Goal: Task Accomplishment & Management: Manage account settings

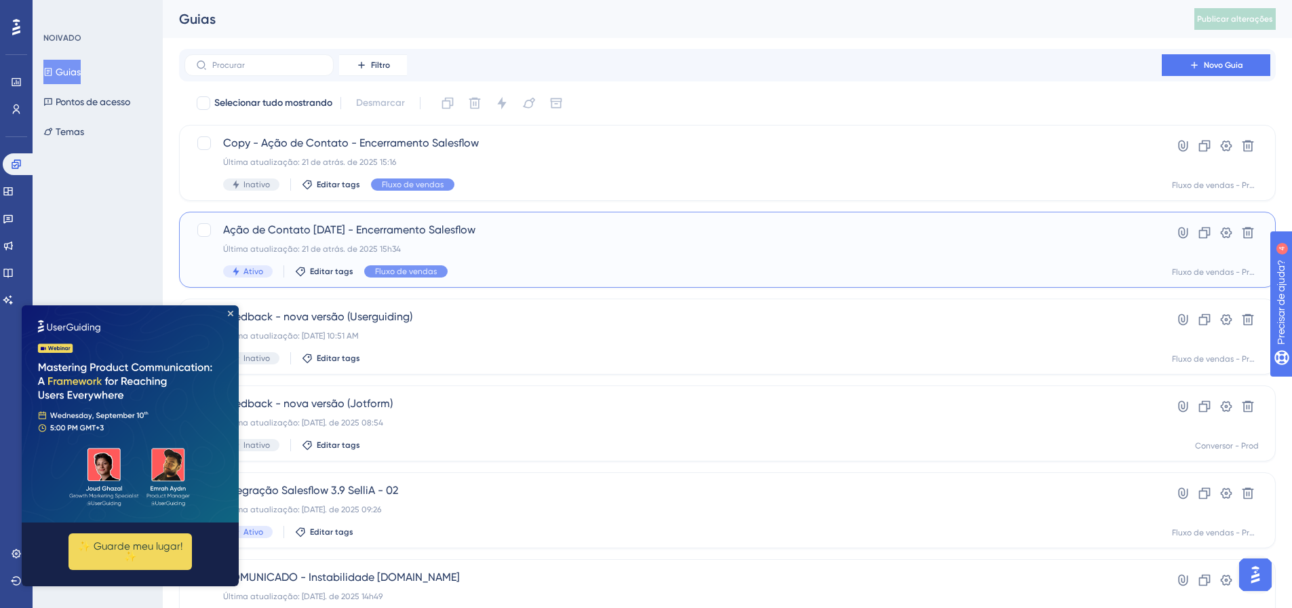
click at [577, 254] on div "Última atualização: 21 de atrás. de 2025 15h34" at bounding box center [673, 248] width 900 height 11
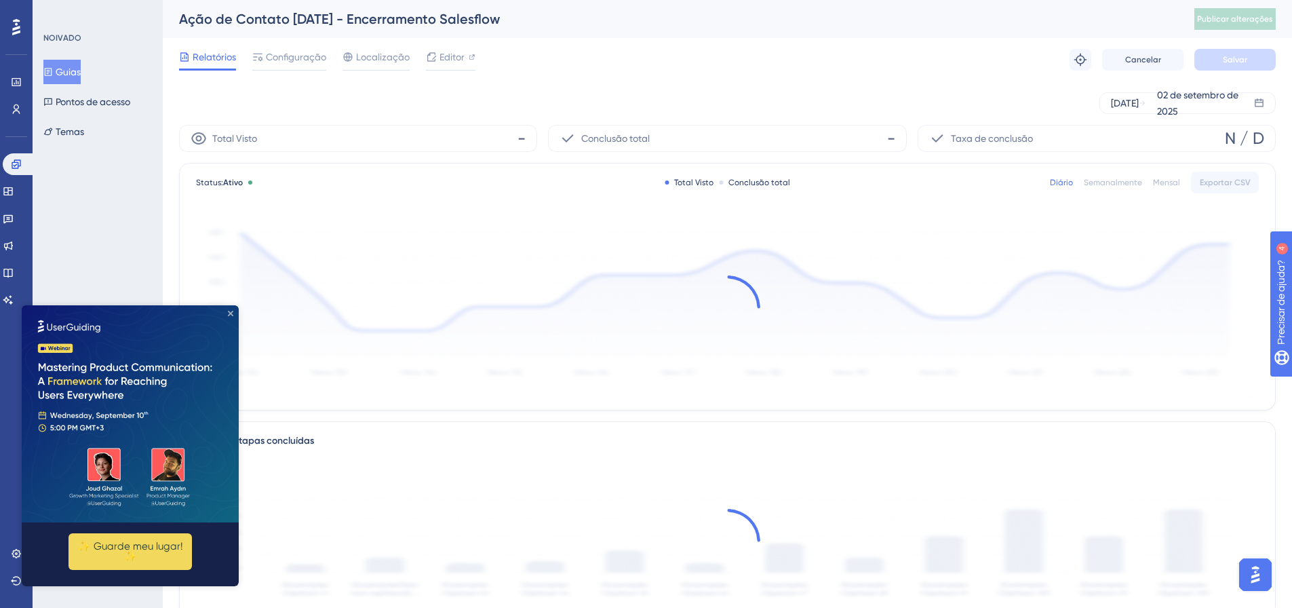
click at [230, 314] on icon "Fechar visualização" at bounding box center [230, 313] width 5 height 5
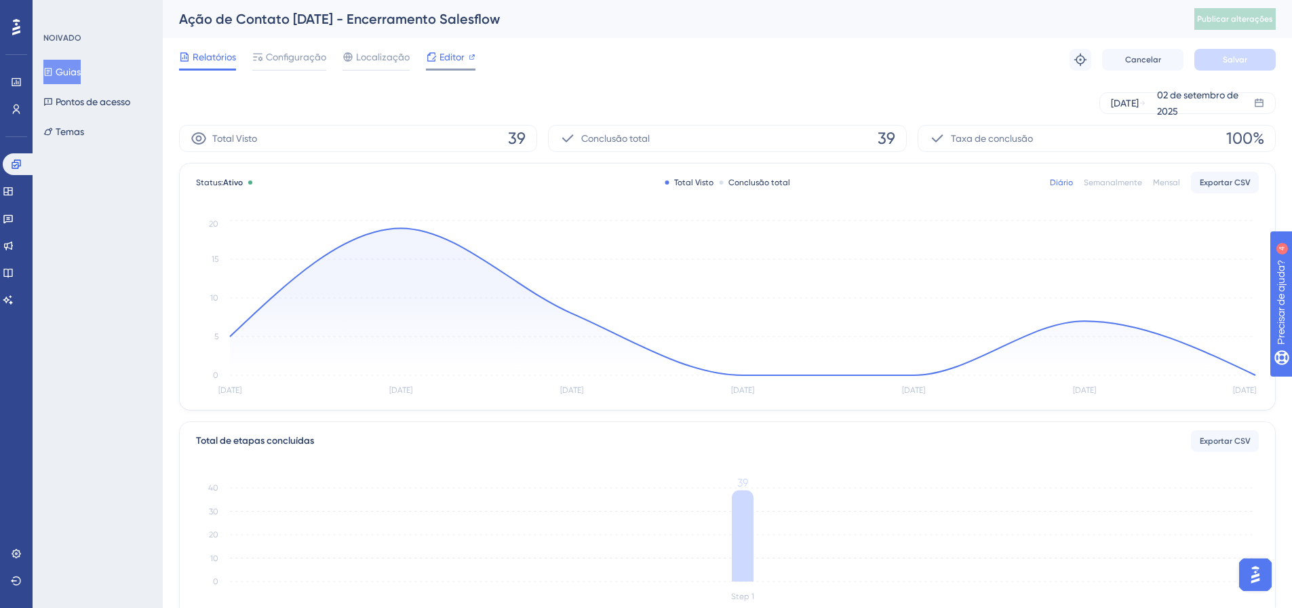
click at [445, 60] on font "Editor" at bounding box center [452, 57] width 25 height 11
click at [298, 57] on font "Configuração" at bounding box center [296, 57] width 60 height 11
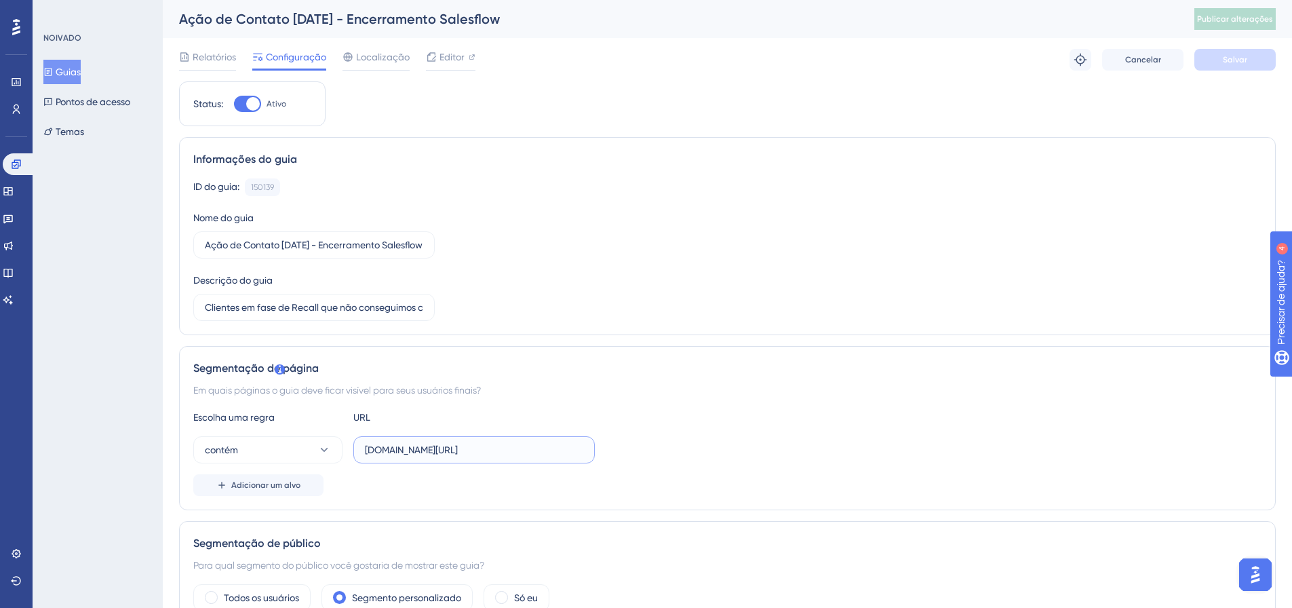
click at [556, 446] on input "[DOMAIN_NAME][URL]" at bounding box center [474, 449] width 218 height 15
type input "[DOMAIN_NAME]"
click at [1238, 63] on font "Salvar" at bounding box center [1235, 59] width 24 height 9
click at [1254, 15] on font "Publicar alterações" at bounding box center [1235, 18] width 76 height 9
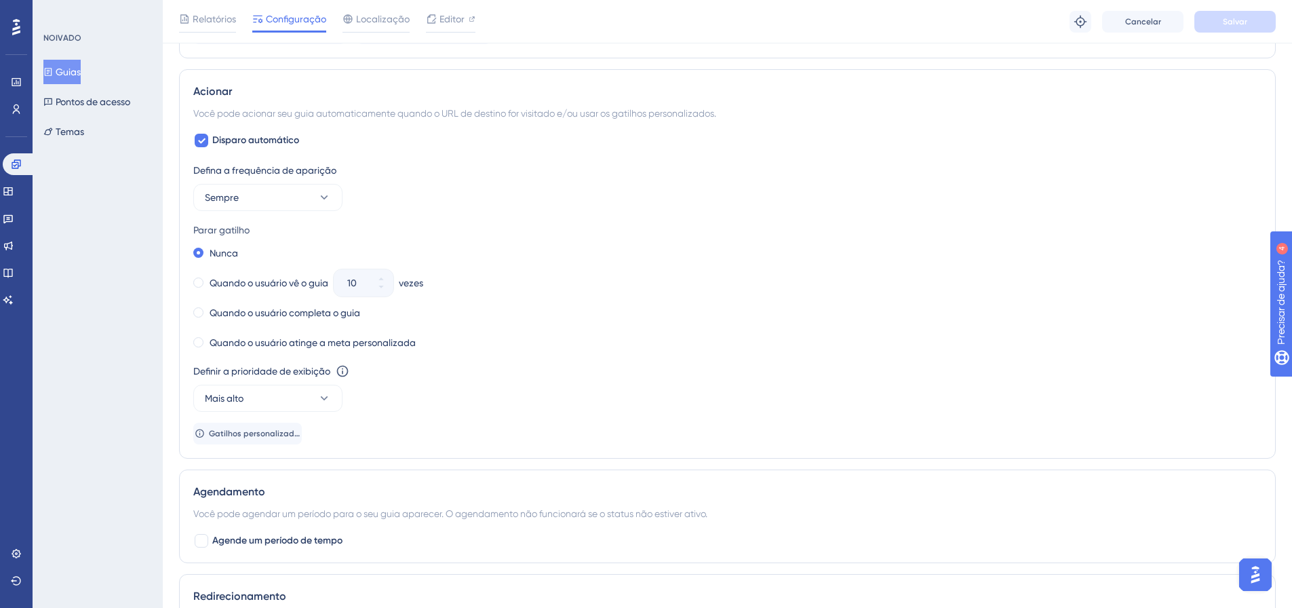
scroll to position [644, 0]
click at [325, 200] on icon at bounding box center [324, 199] width 7 height 4
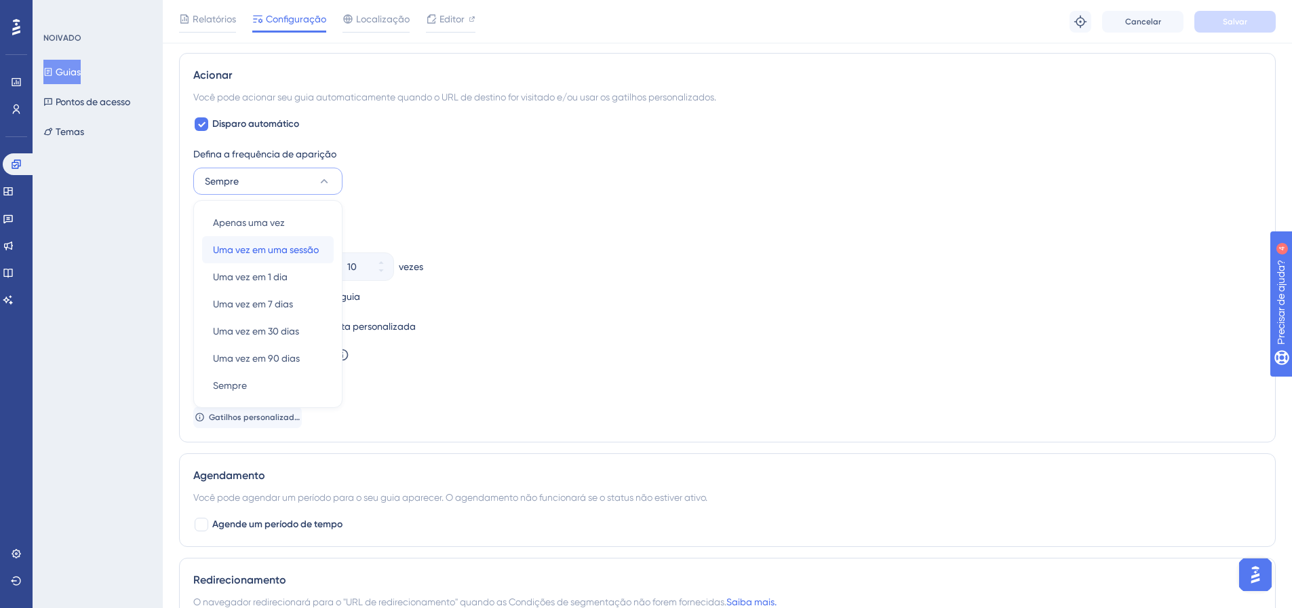
click at [298, 248] on font "Uma vez em uma sessão" at bounding box center [266, 249] width 106 height 11
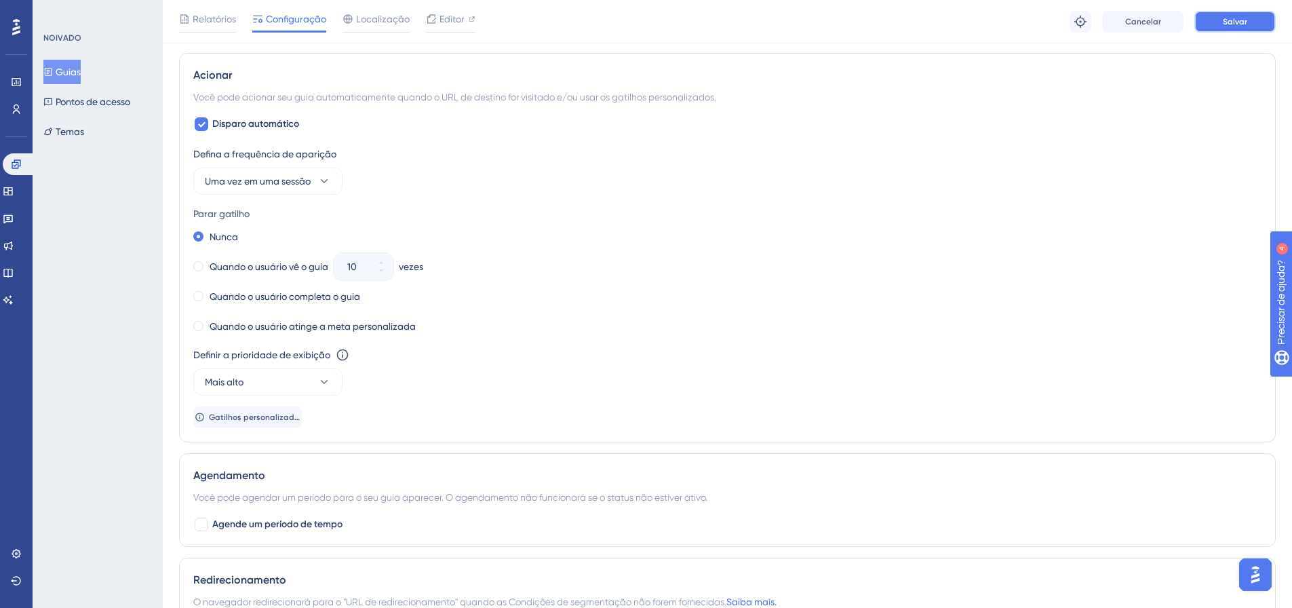
click at [1226, 18] on font "Salvar" at bounding box center [1235, 21] width 24 height 9
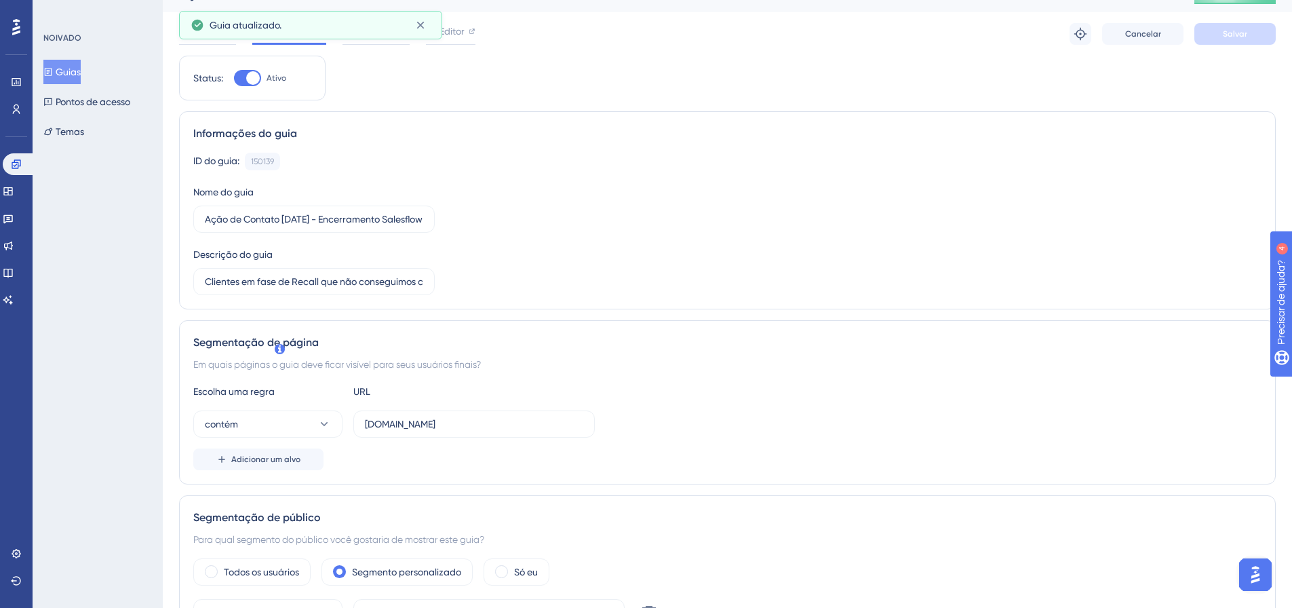
scroll to position [0, 0]
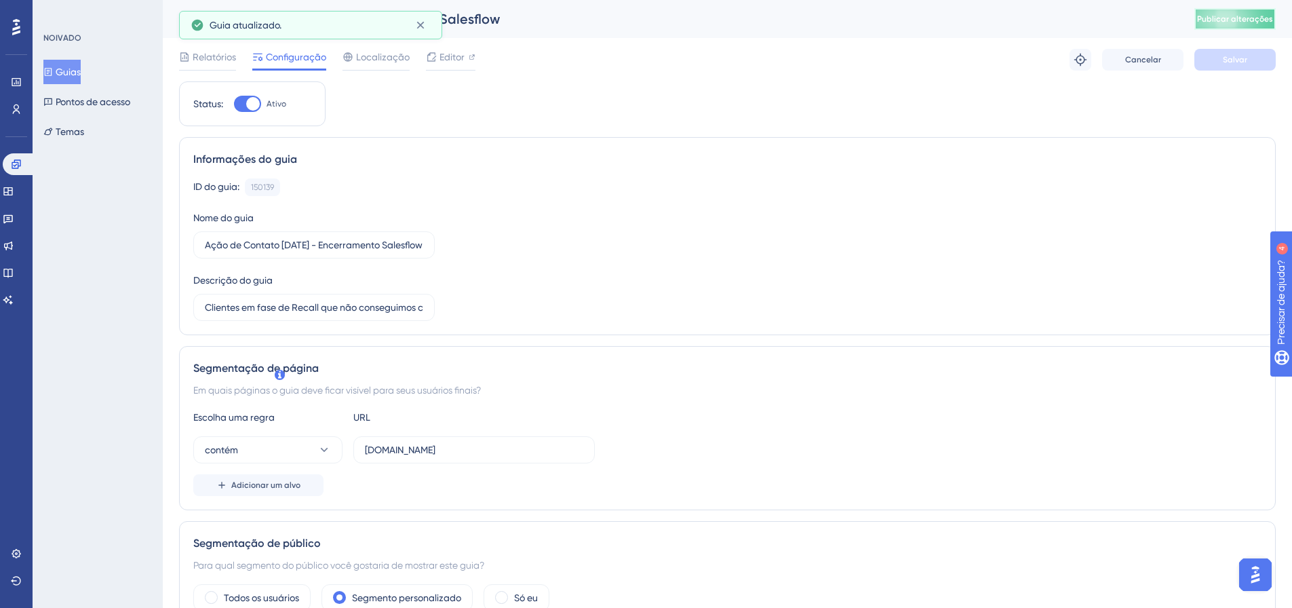
click at [1262, 22] on font "Publicar alterações" at bounding box center [1235, 18] width 76 height 9
click at [11, 115] on link at bounding box center [16, 109] width 11 height 22
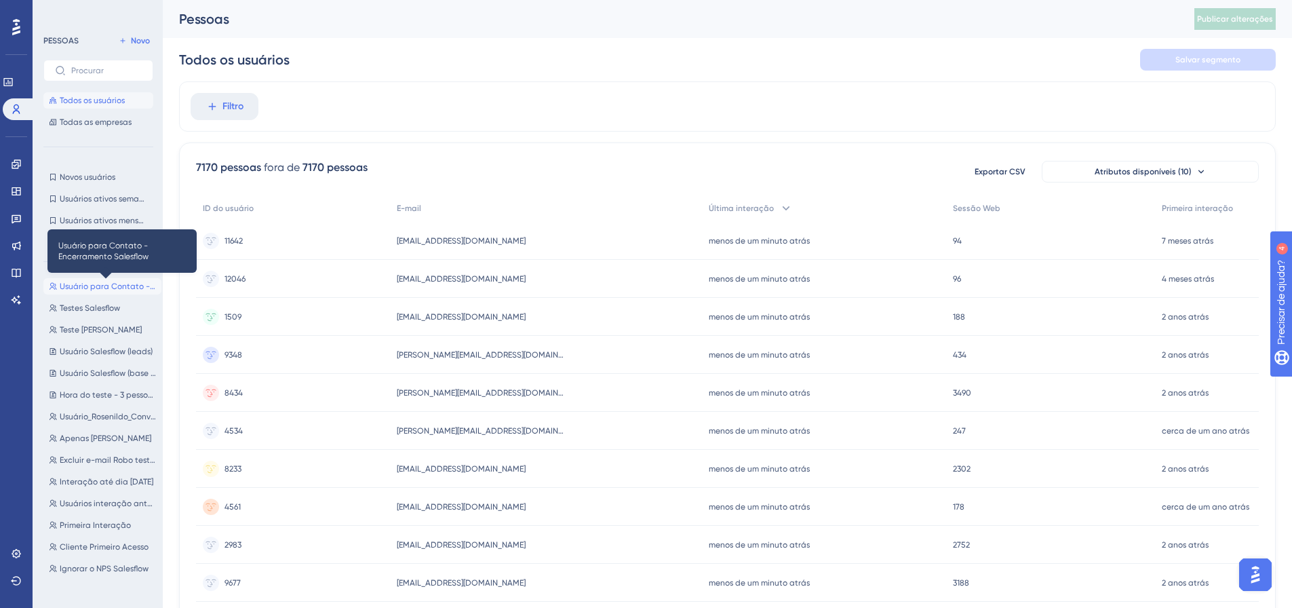
click at [101, 288] on font "Usuário para Contato - Encerramento Salesflow" at bounding box center [151, 285] width 183 height 9
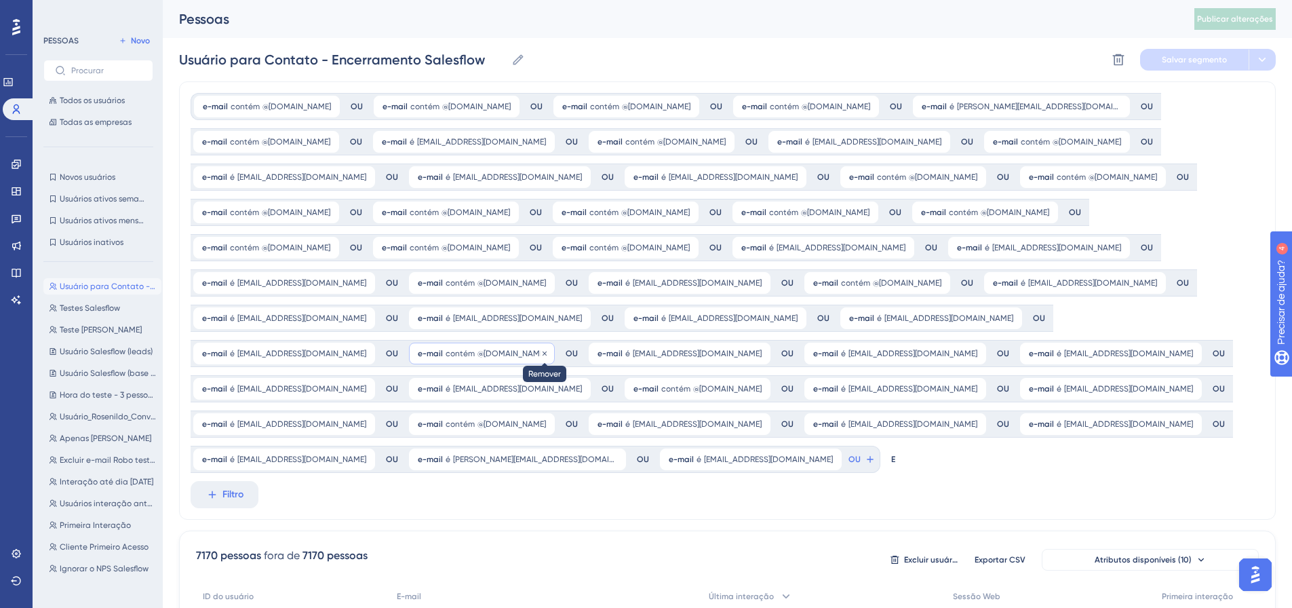
click at [543, 353] on icon at bounding box center [545, 353] width 4 height 4
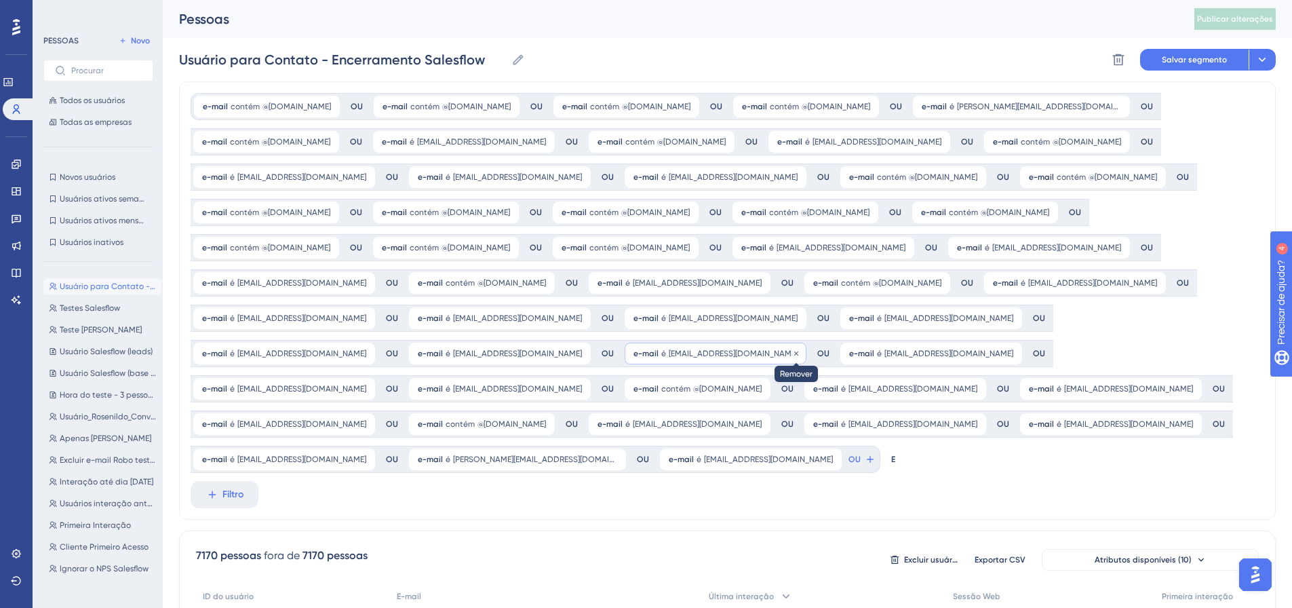
click at [792, 352] on icon at bounding box center [796, 353] width 8 height 8
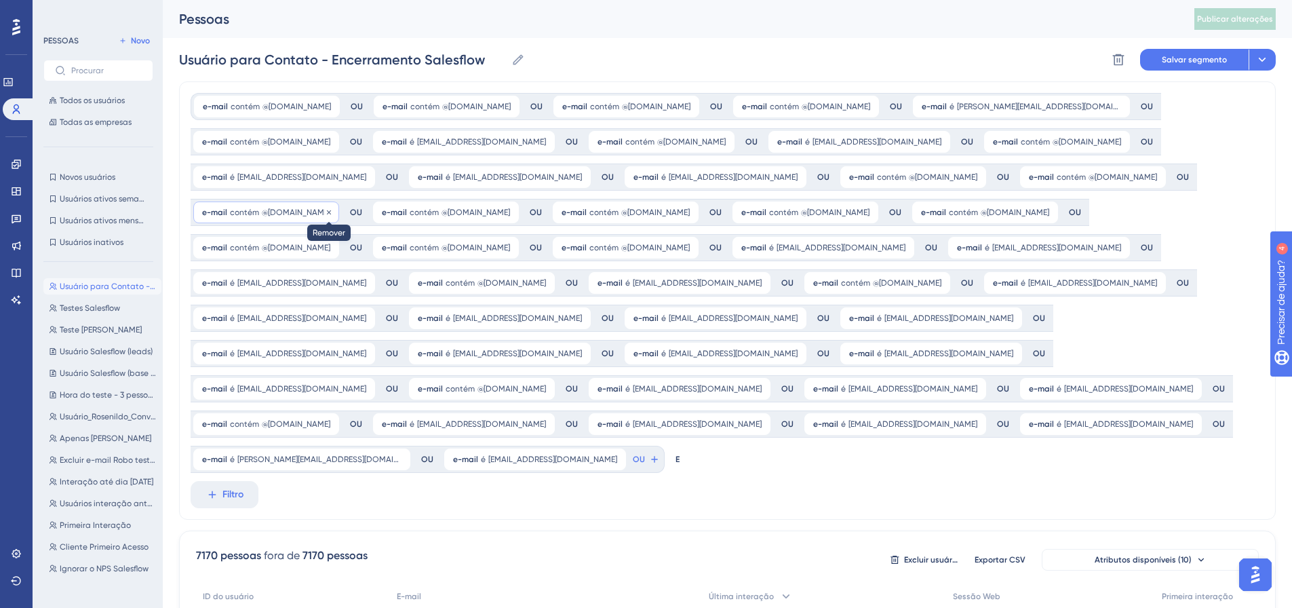
click at [325, 211] on icon at bounding box center [329, 212] width 8 height 8
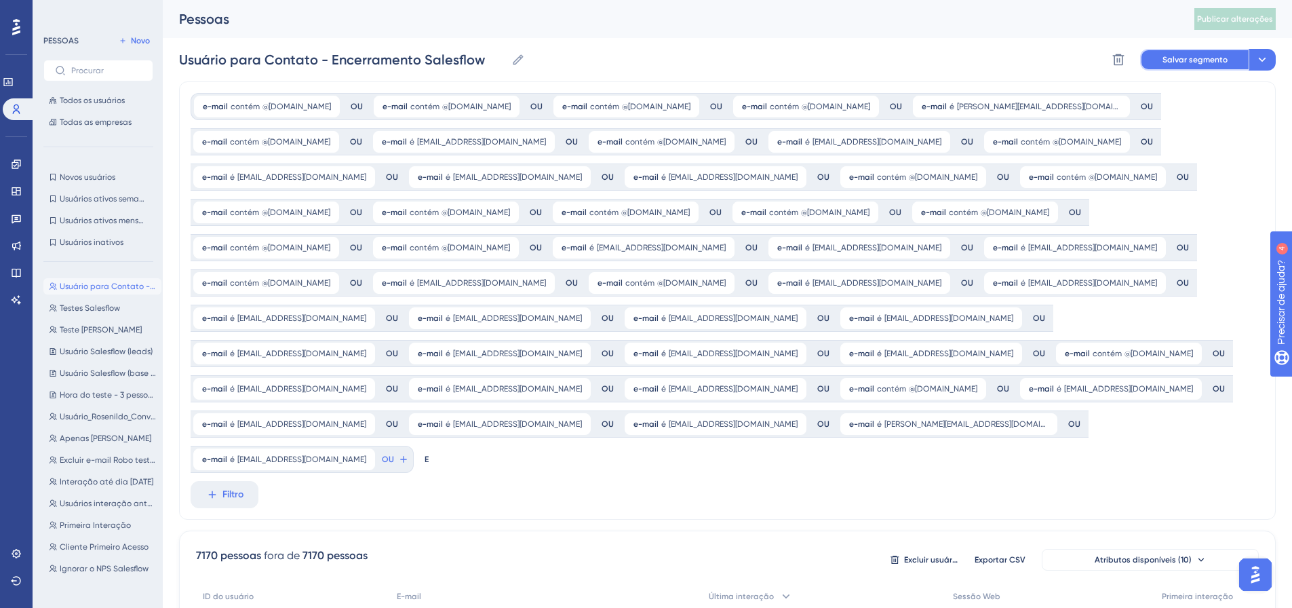
click at [1207, 58] on font "Salvar segmento" at bounding box center [1195, 59] width 65 height 9
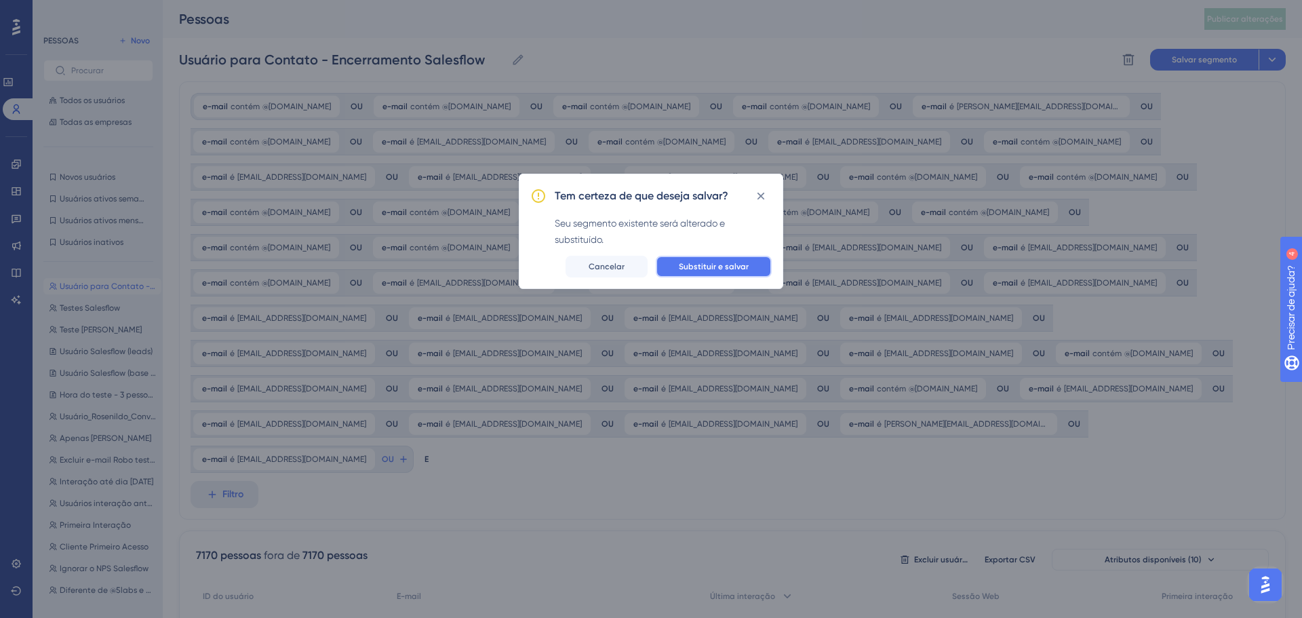
click at [699, 265] on font "Substituir e salvar" at bounding box center [714, 266] width 70 height 9
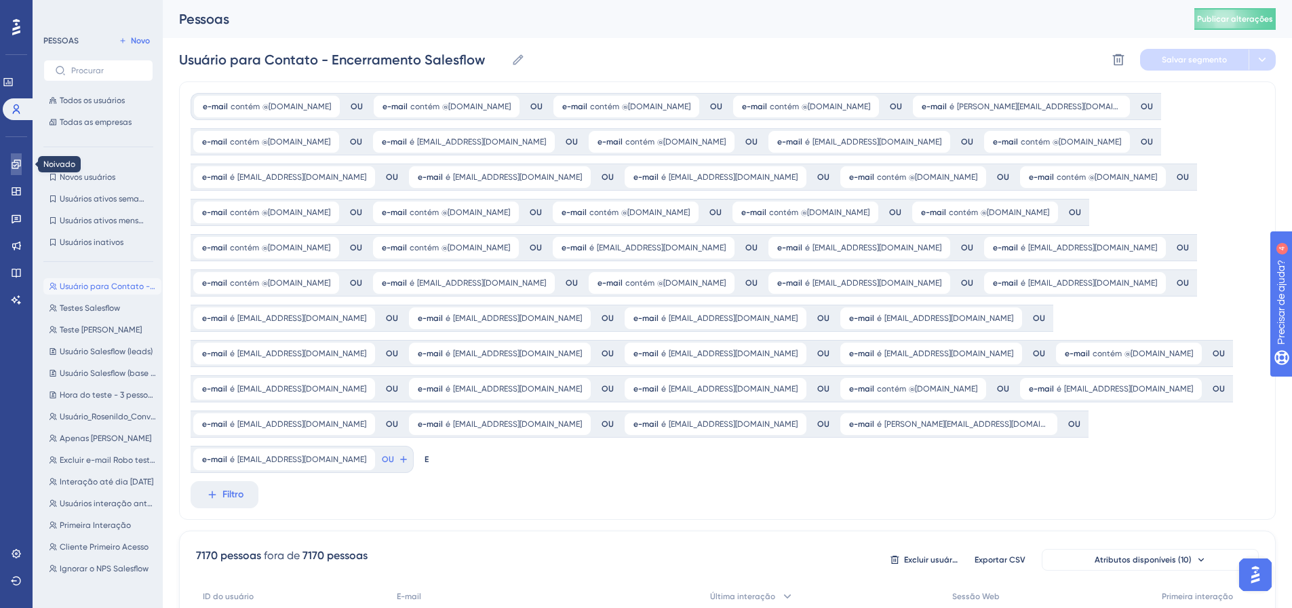
click at [17, 170] on link at bounding box center [16, 164] width 11 height 22
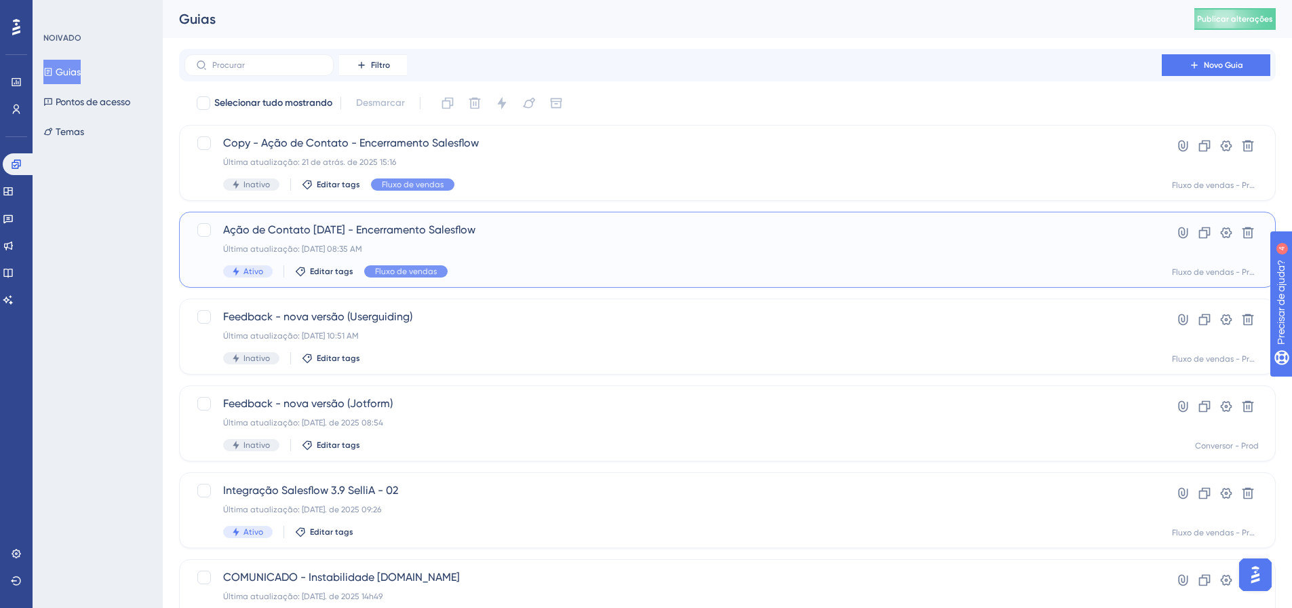
click at [505, 244] on div "Última atualização: [DATE] 08:35 AM" at bounding box center [673, 248] width 900 height 11
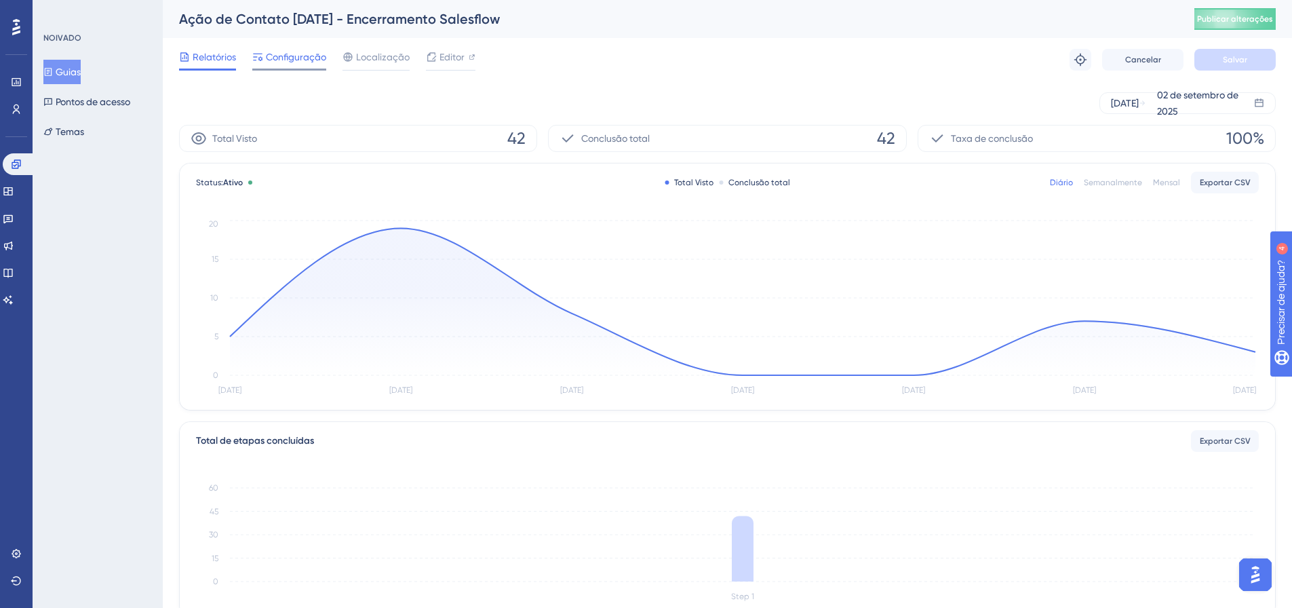
click at [296, 57] on font "Configuração" at bounding box center [296, 57] width 60 height 11
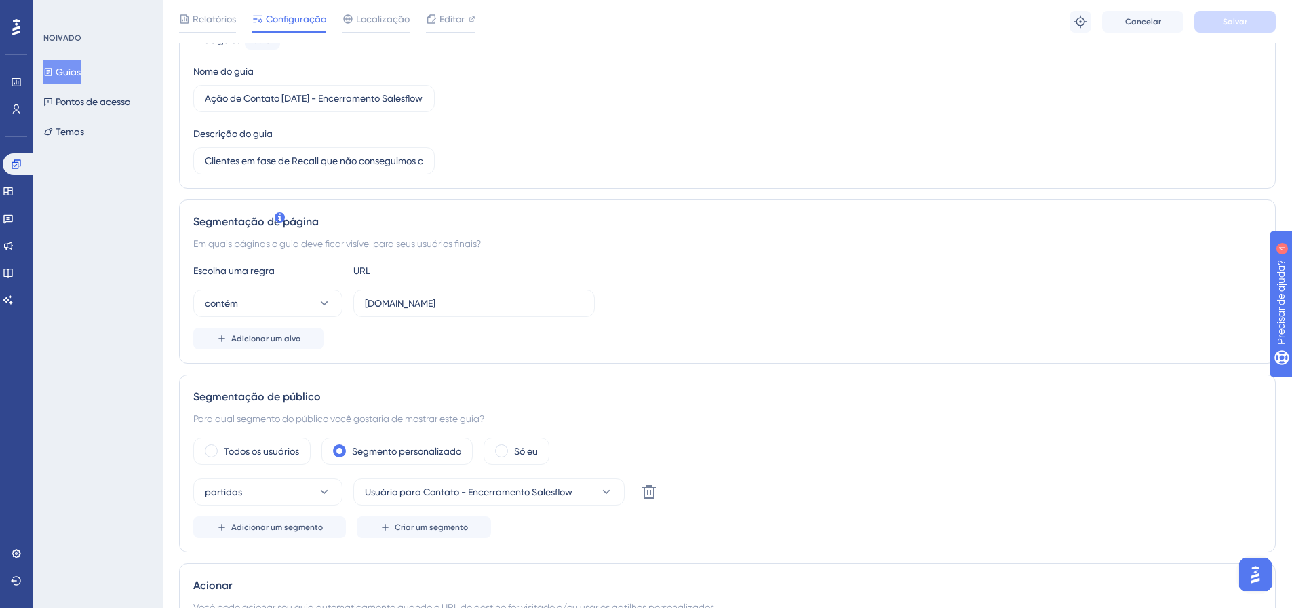
scroll to position [237, 0]
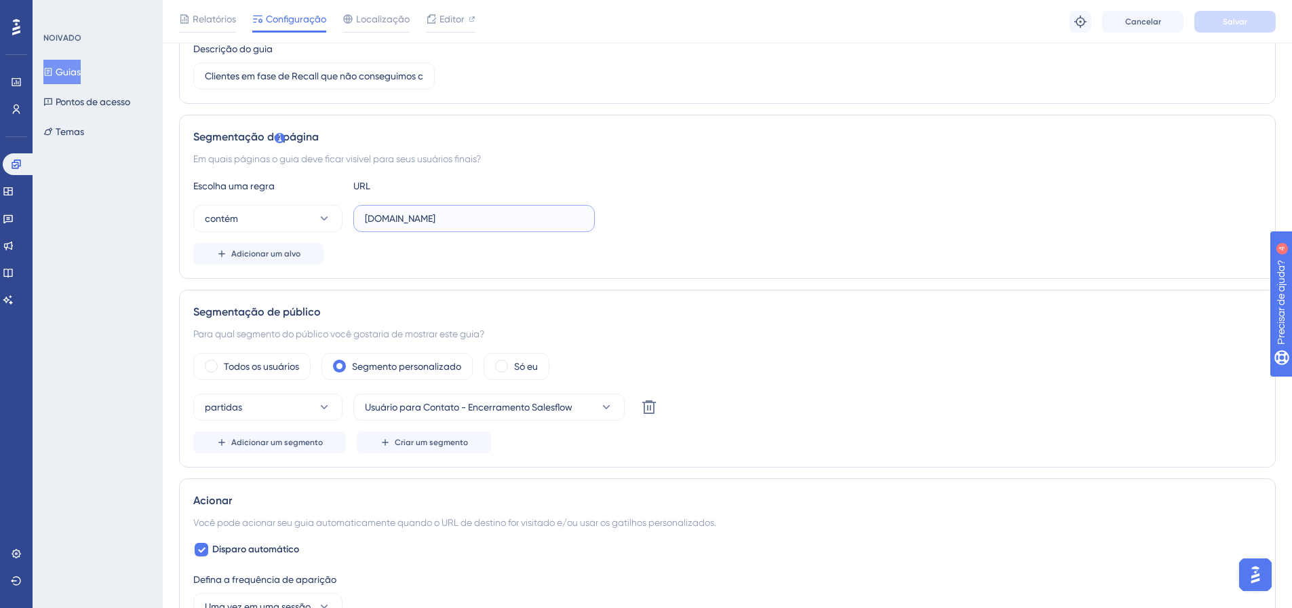
click at [501, 224] on input "[DOMAIN_NAME]" at bounding box center [474, 218] width 218 height 15
click at [368, 220] on input "[DOMAIN_NAME]" at bounding box center [474, 218] width 218 height 15
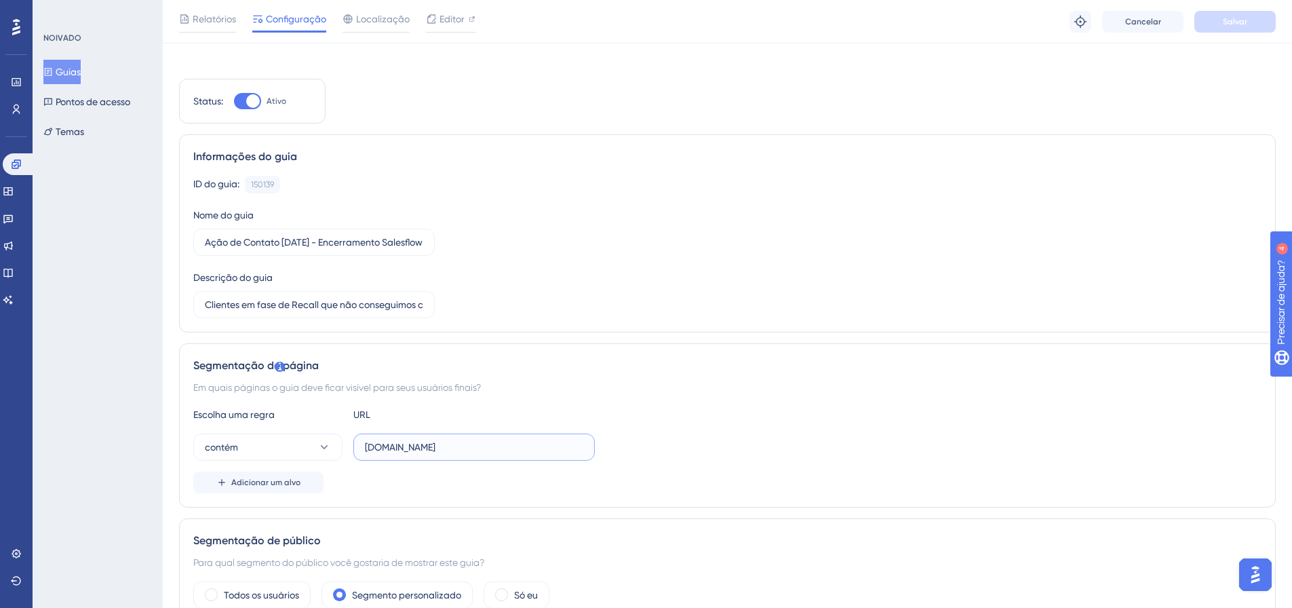
scroll to position [0, 0]
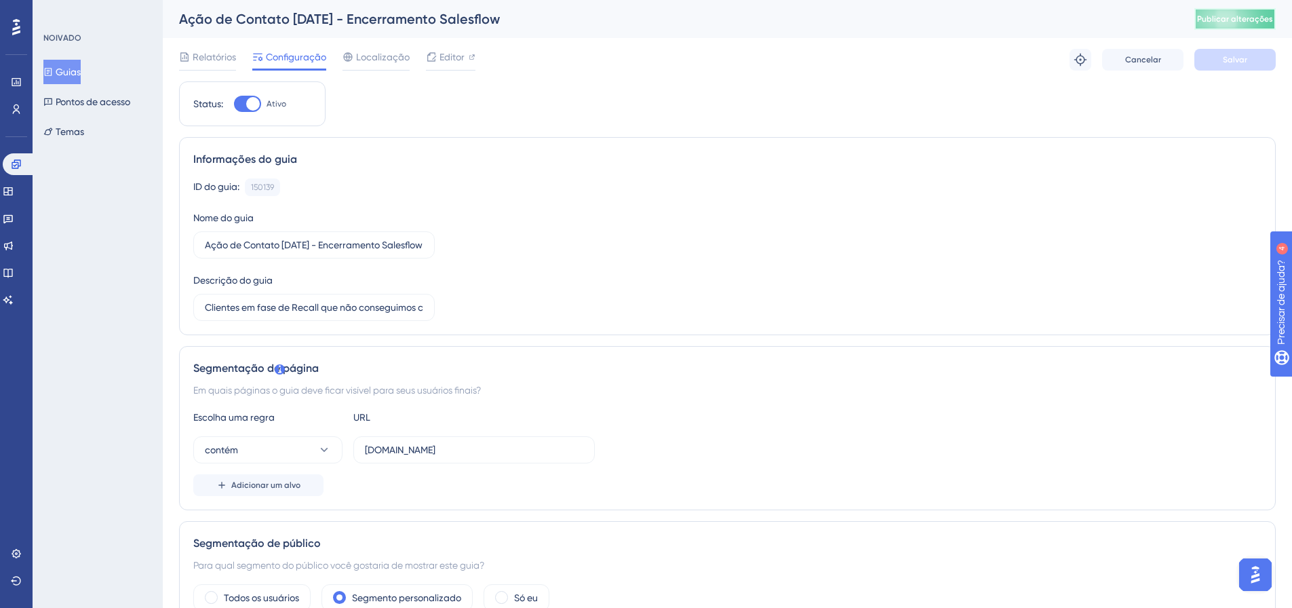
click at [1258, 17] on font "Publicar alterações" at bounding box center [1235, 18] width 76 height 9
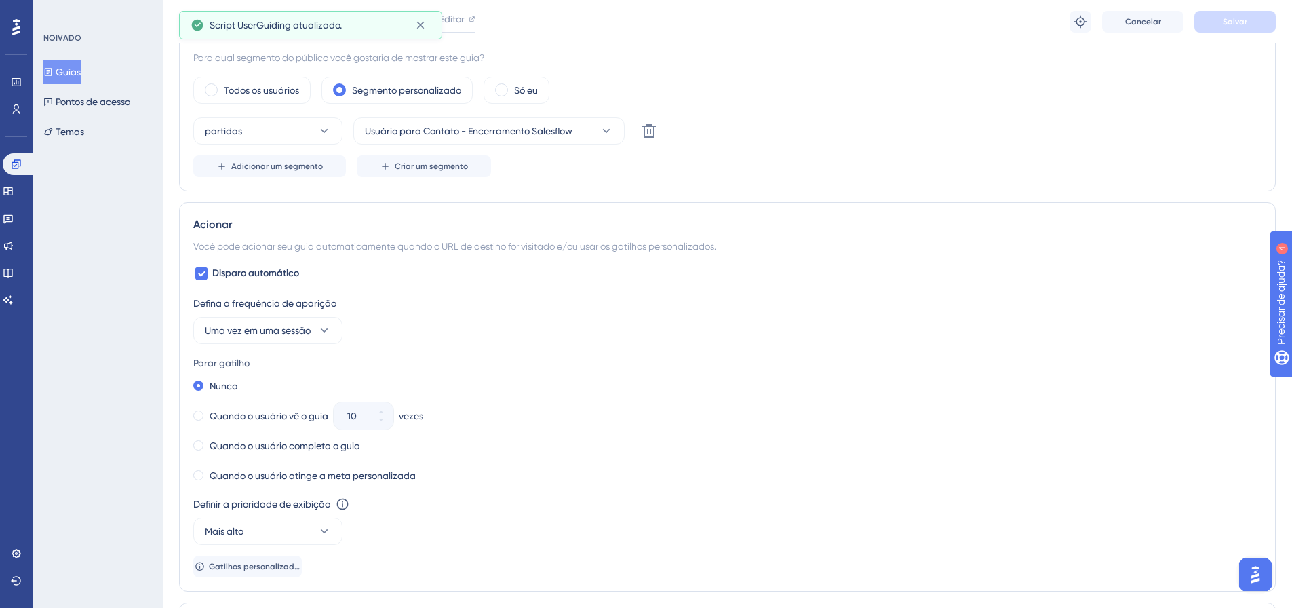
scroll to position [509, 0]
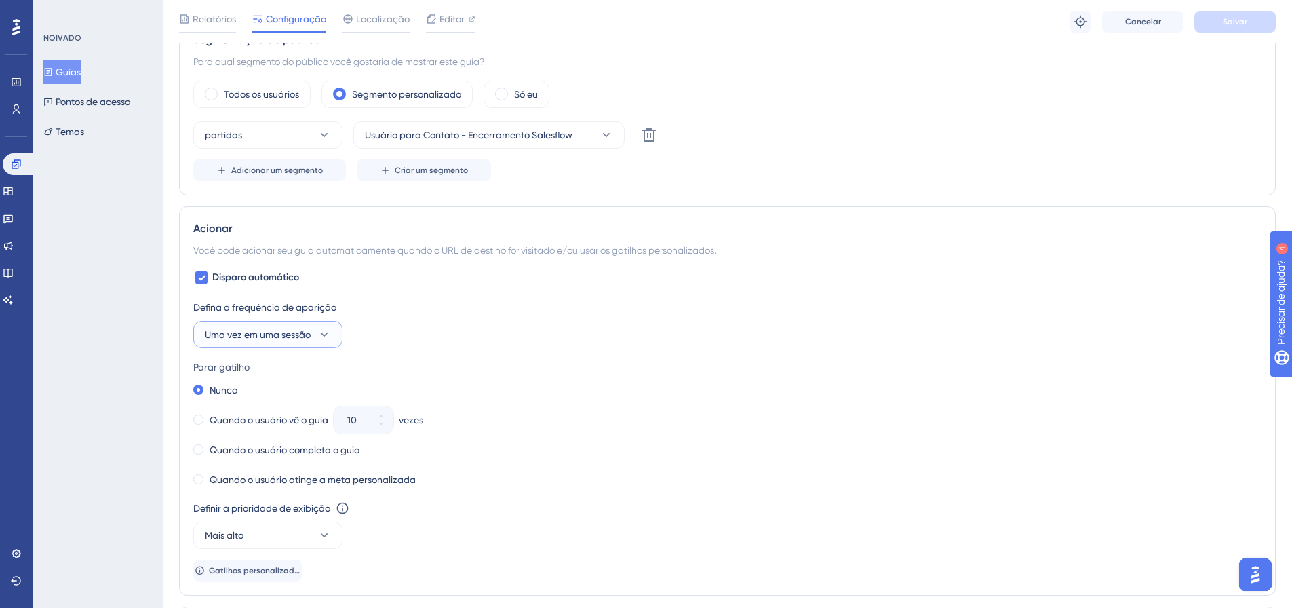
click at [292, 334] on font "Uma vez em uma sessão" at bounding box center [258, 334] width 106 height 11
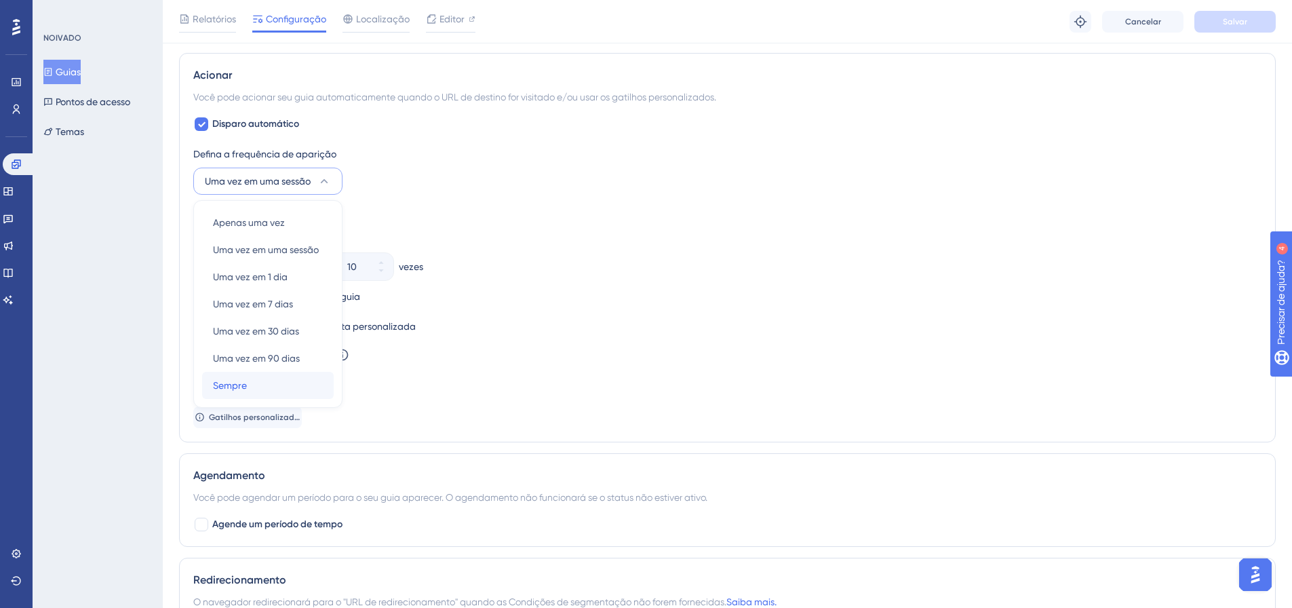
click at [255, 391] on div "Sempre Sempre" at bounding box center [268, 385] width 110 height 27
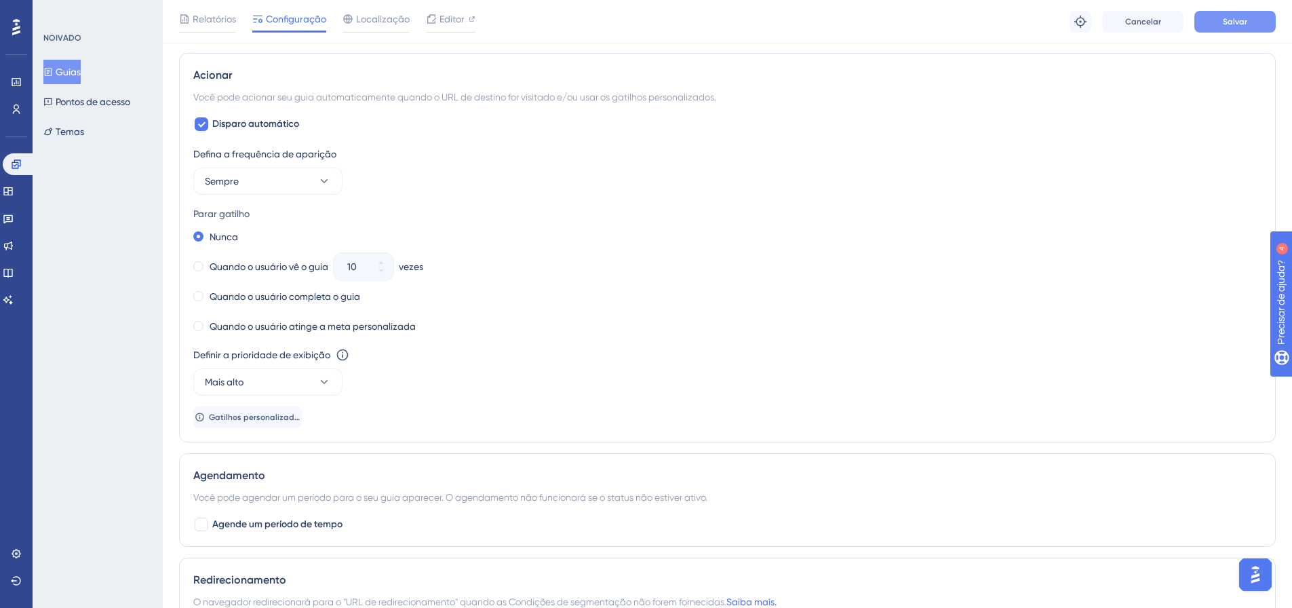
click at [1237, 22] on font "Salvar" at bounding box center [1235, 21] width 24 height 9
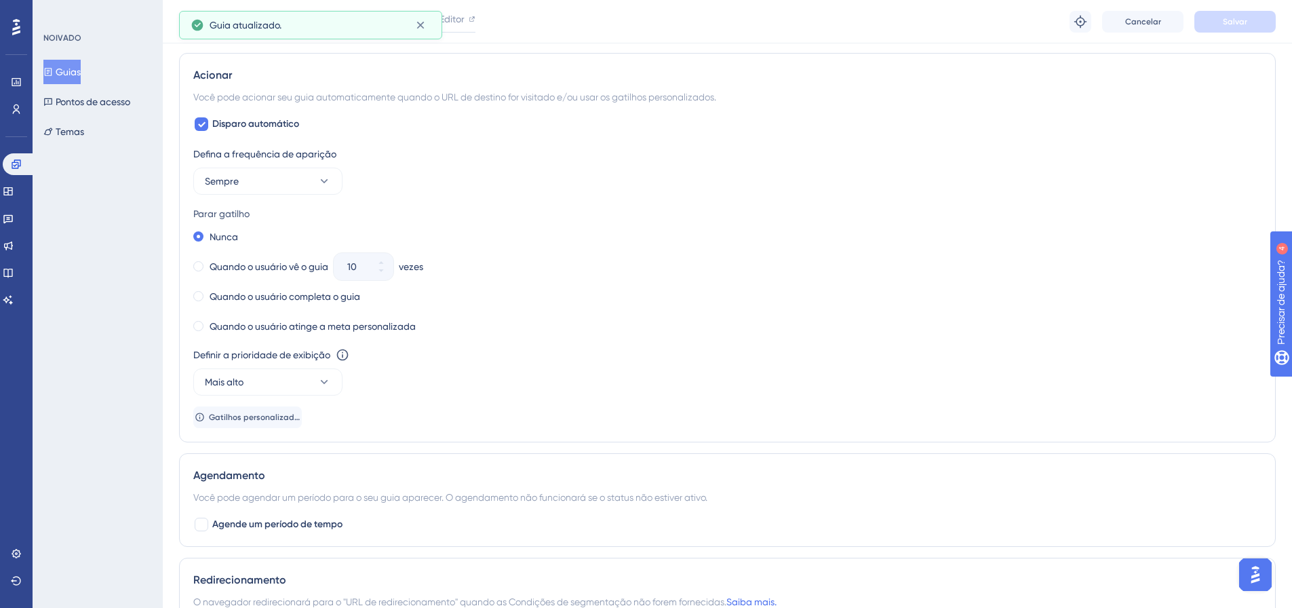
scroll to position [0, 0]
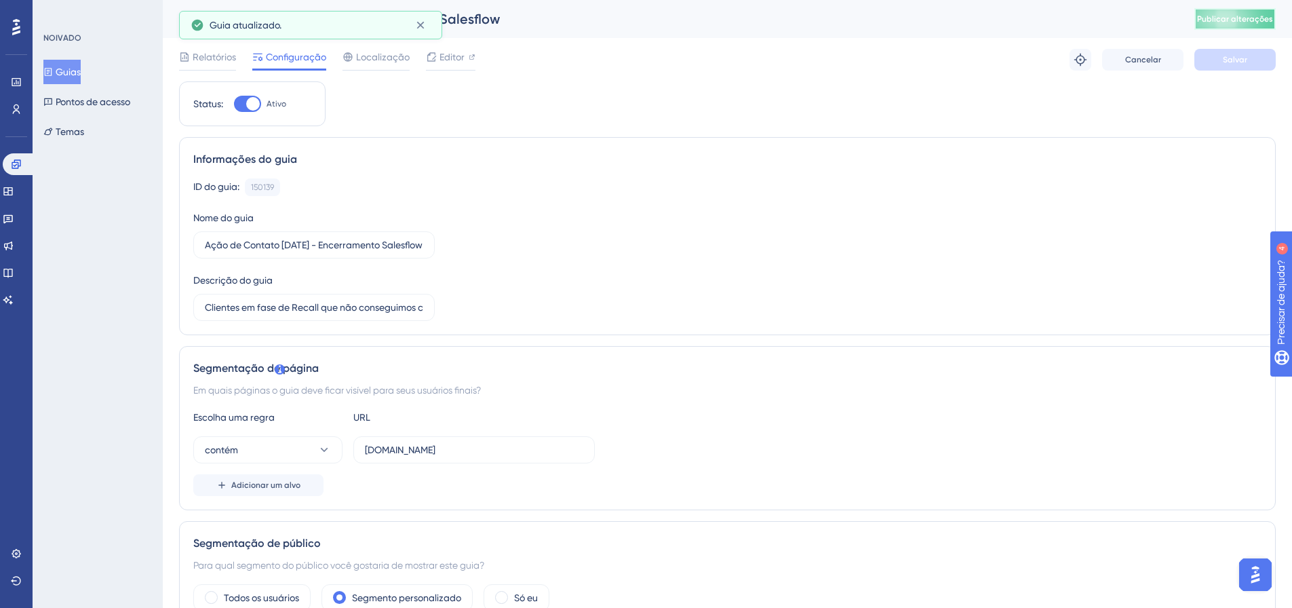
click at [1249, 25] on button "Publicar alterações" at bounding box center [1234, 19] width 81 height 22
